Goal: Task Accomplishment & Management: Manage account settings

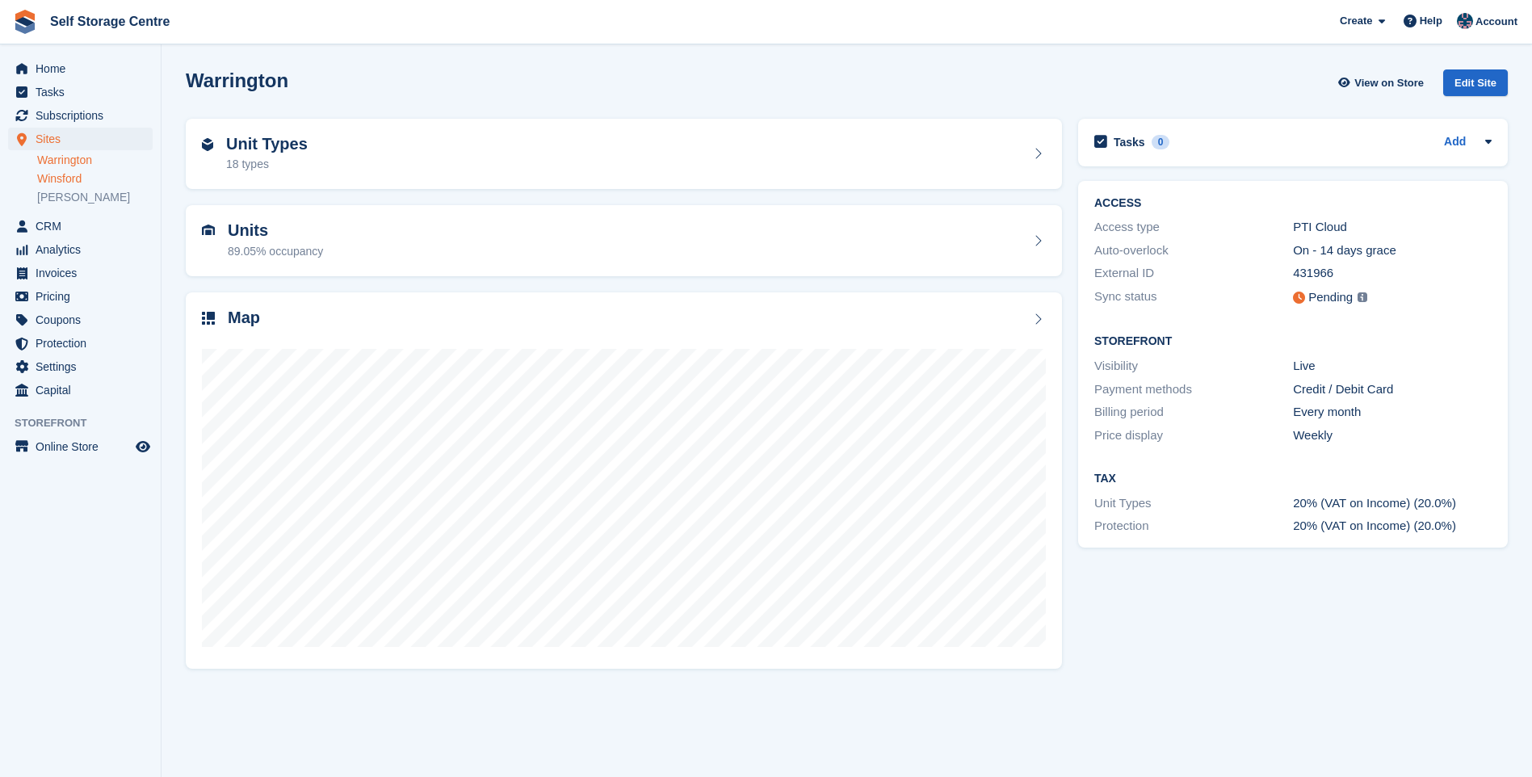
click at [65, 182] on link "Winsford" at bounding box center [94, 178] width 115 height 15
click at [1483, 79] on div "Edit Site" at bounding box center [1475, 82] width 65 height 27
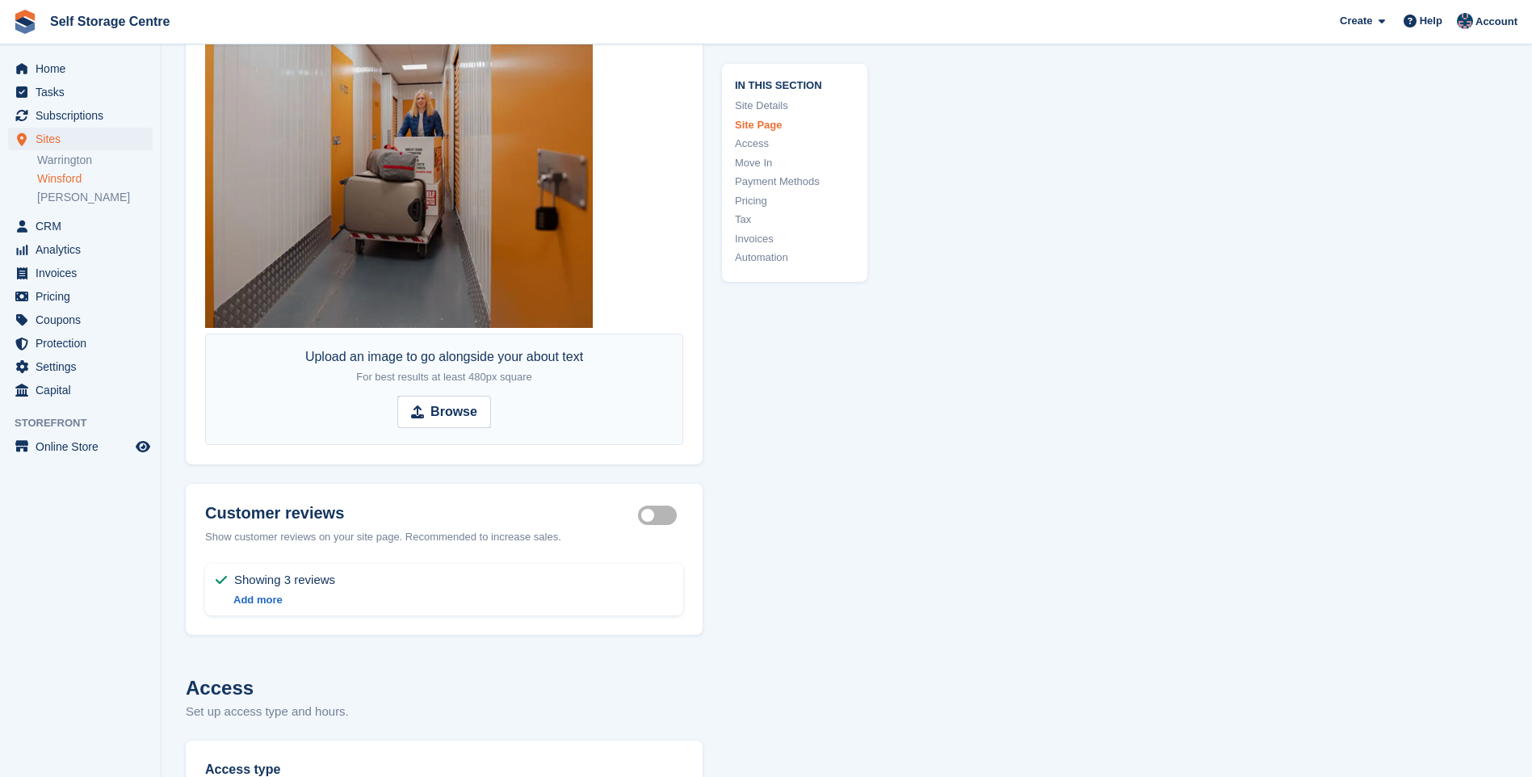
scroll to position [2583, 0]
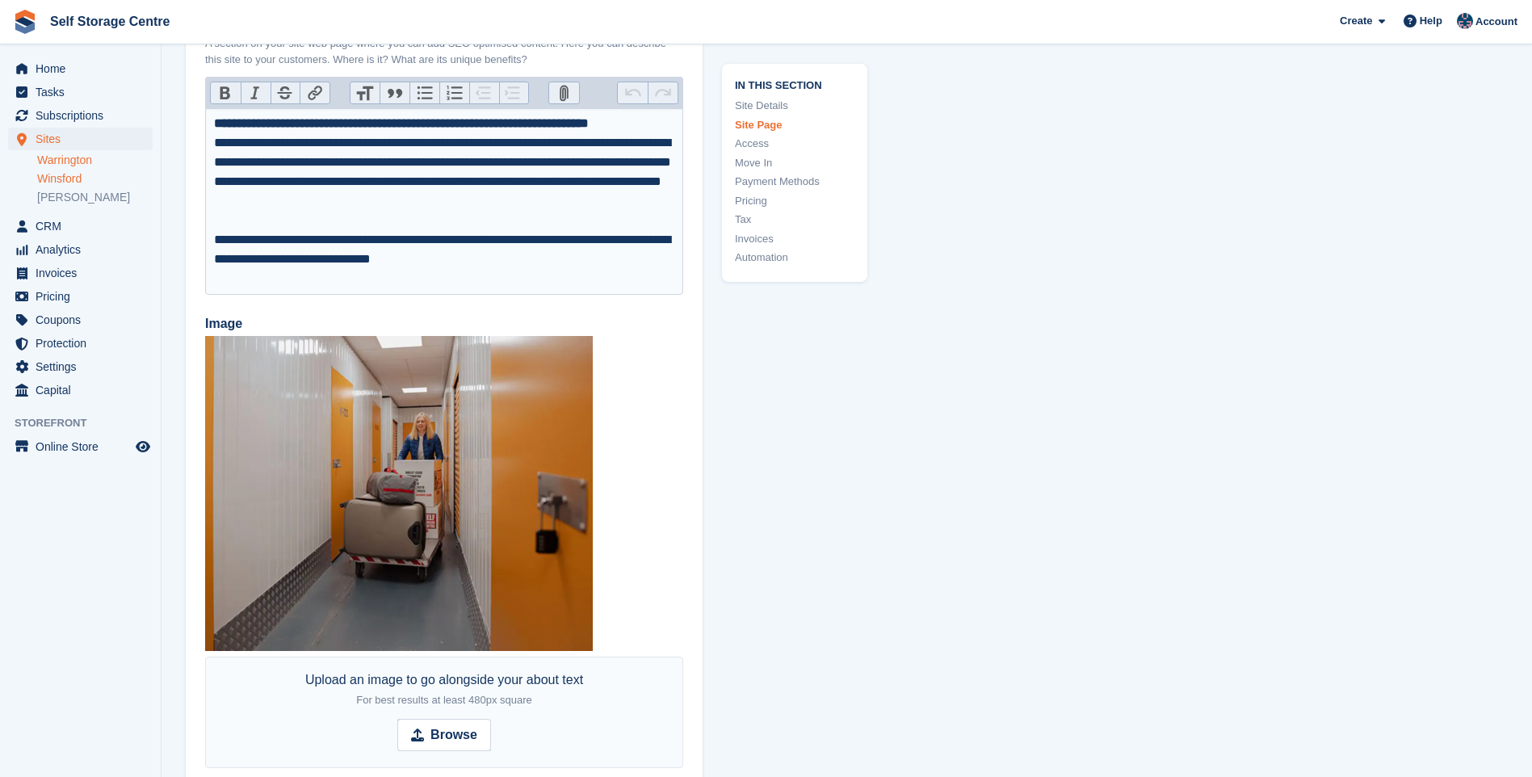
click at [106, 164] on link "Warrington" at bounding box center [94, 160] width 115 height 15
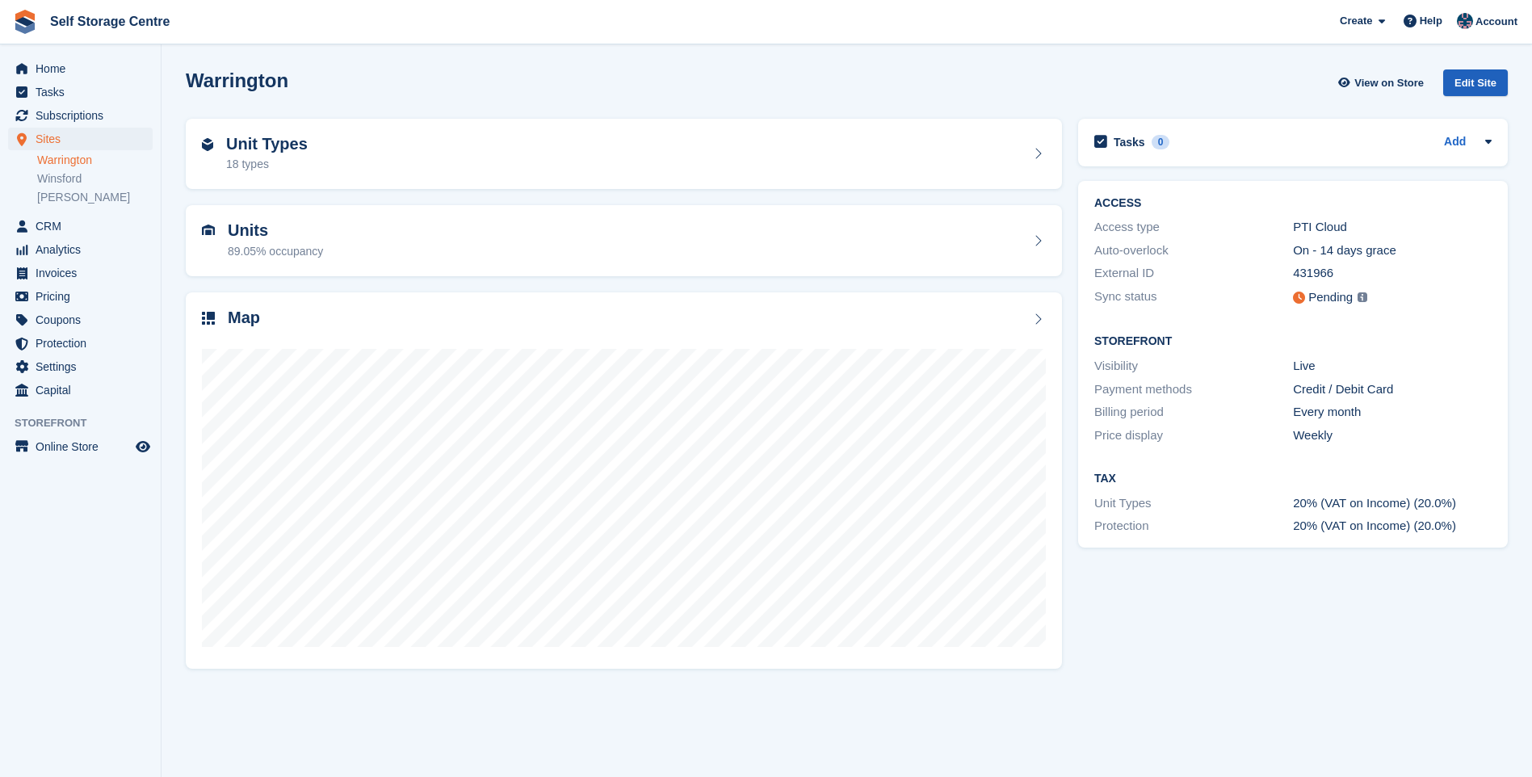
click at [1485, 82] on div "Edit Site" at bounding box center [1475, 82] width 65 height 27
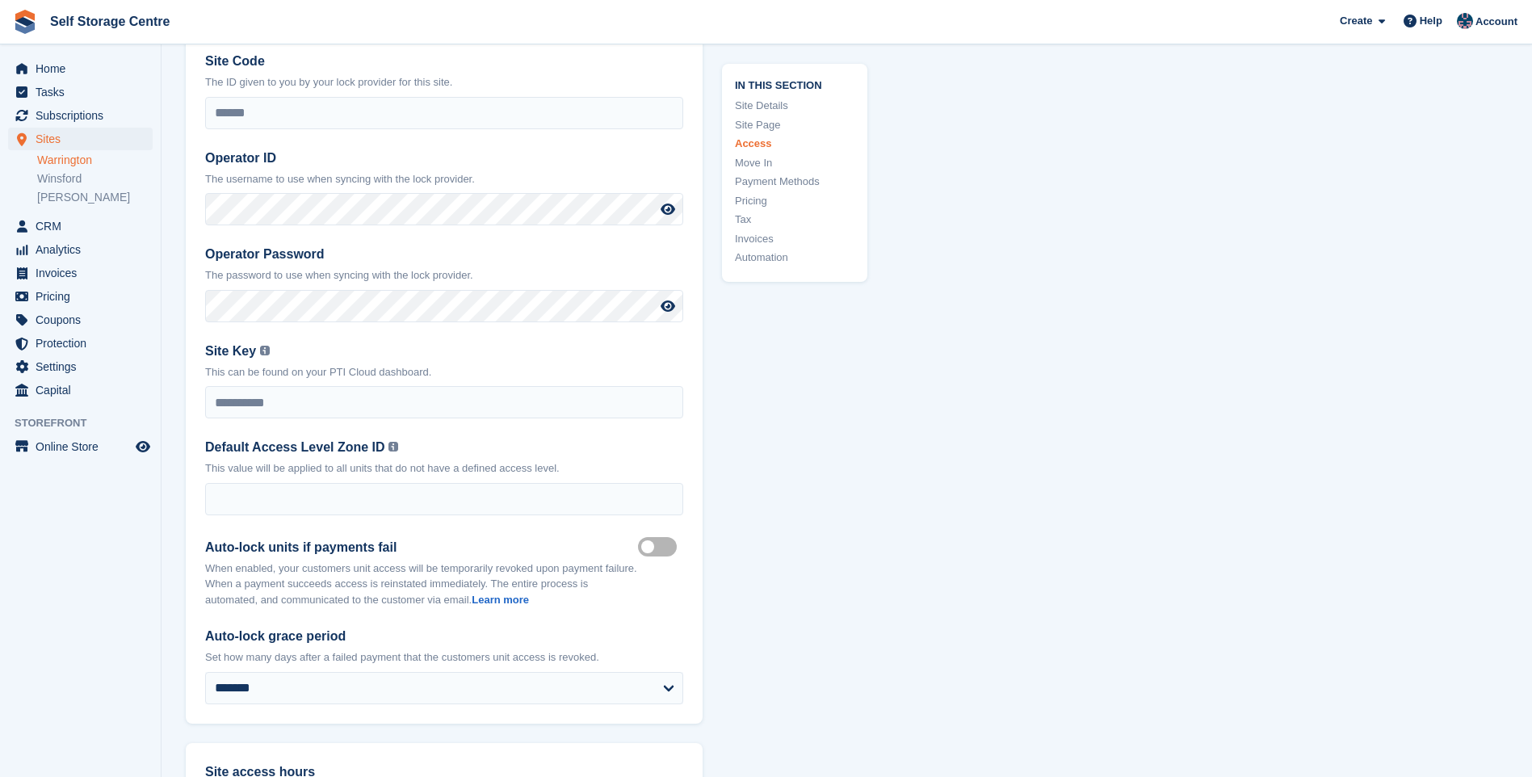
scroll to position [4037, 0]
